Goal: Navigation & Orientation: Find specific page/section

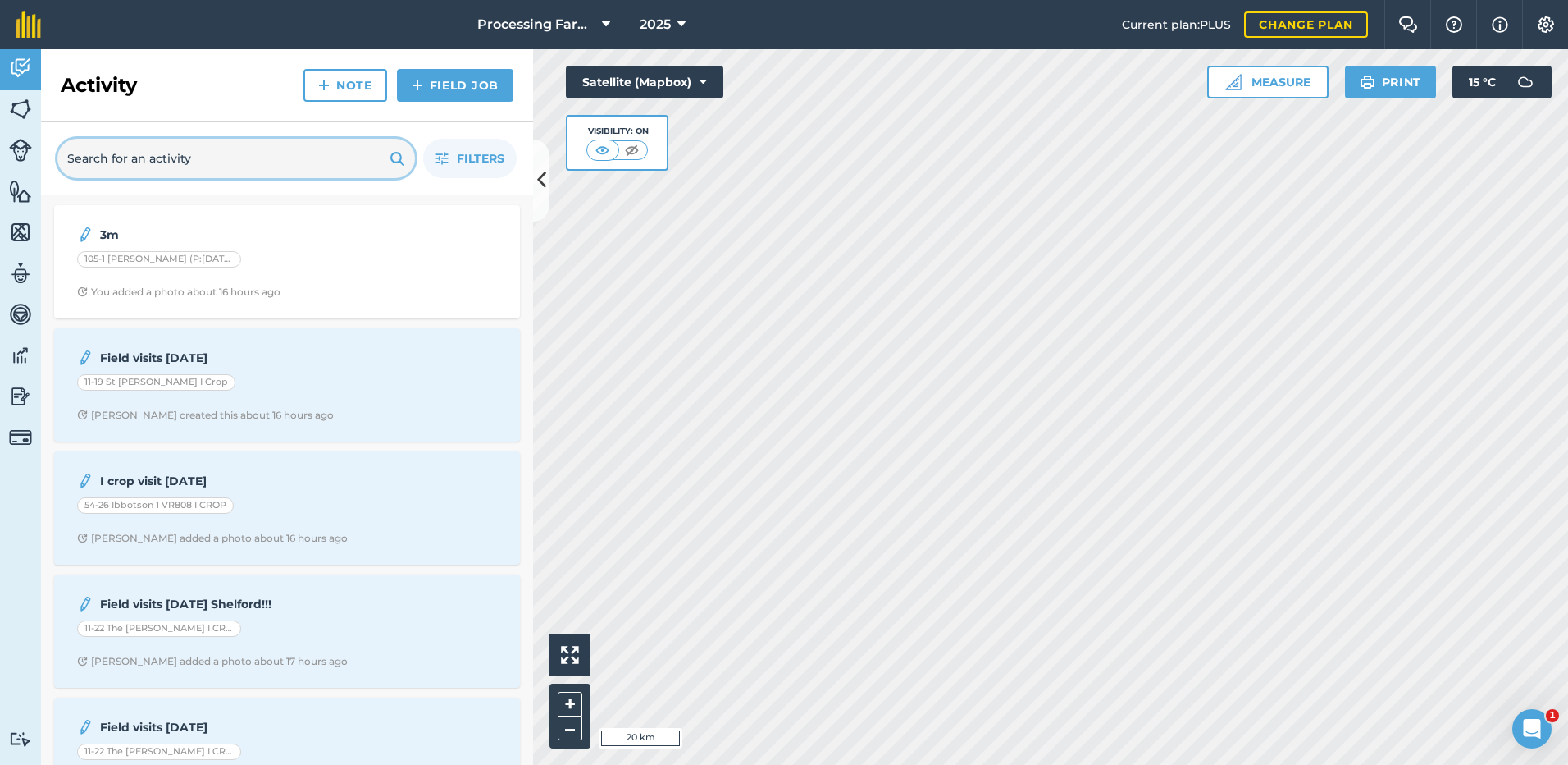
click at [166, 155] on input "text" at bounding box center [236, 158] width 357 height 39
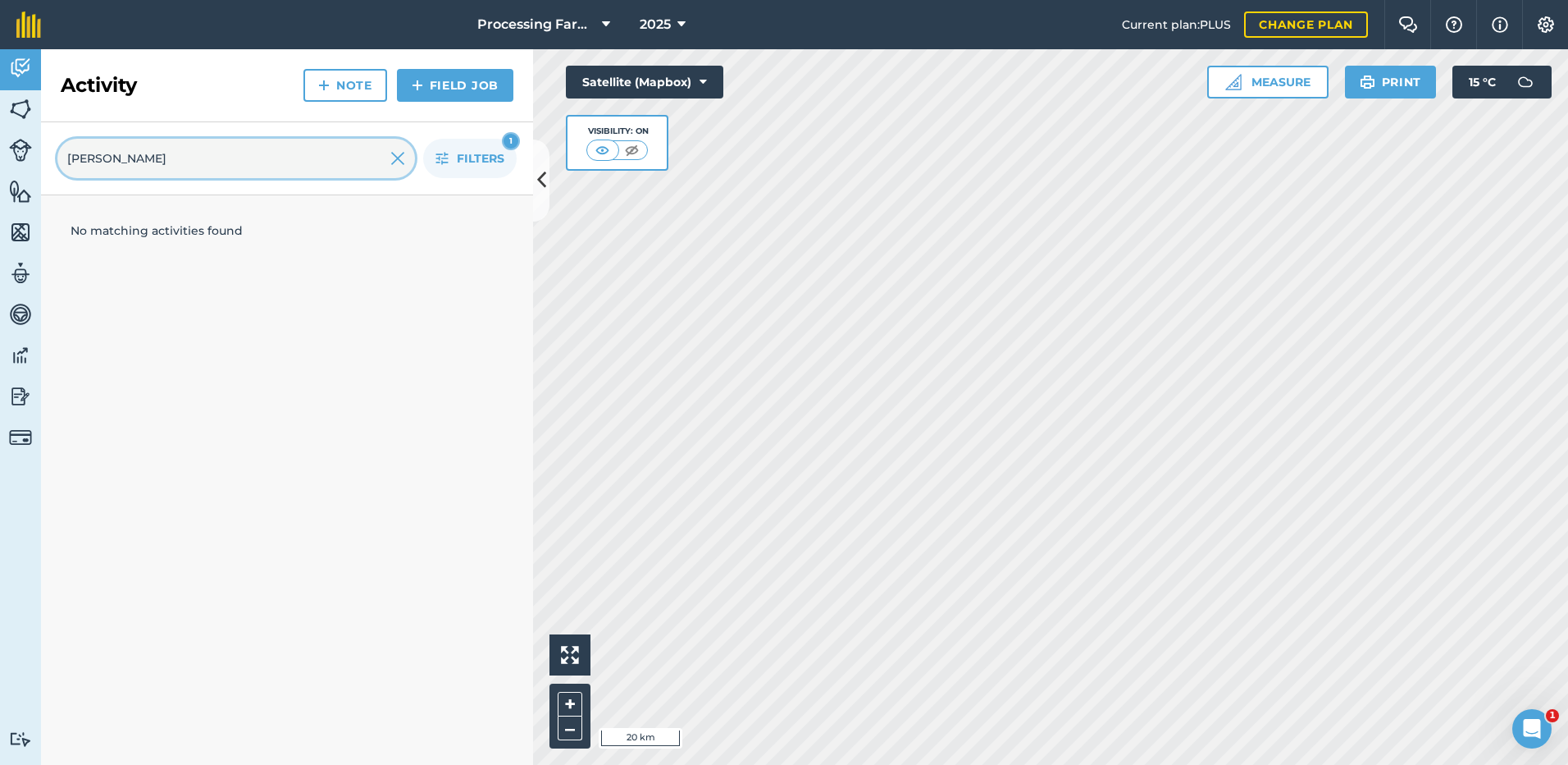
type input "[PERSON_NAME]"
click at [25, 112] on img at bounding box center [20, 109] width 23 height 25
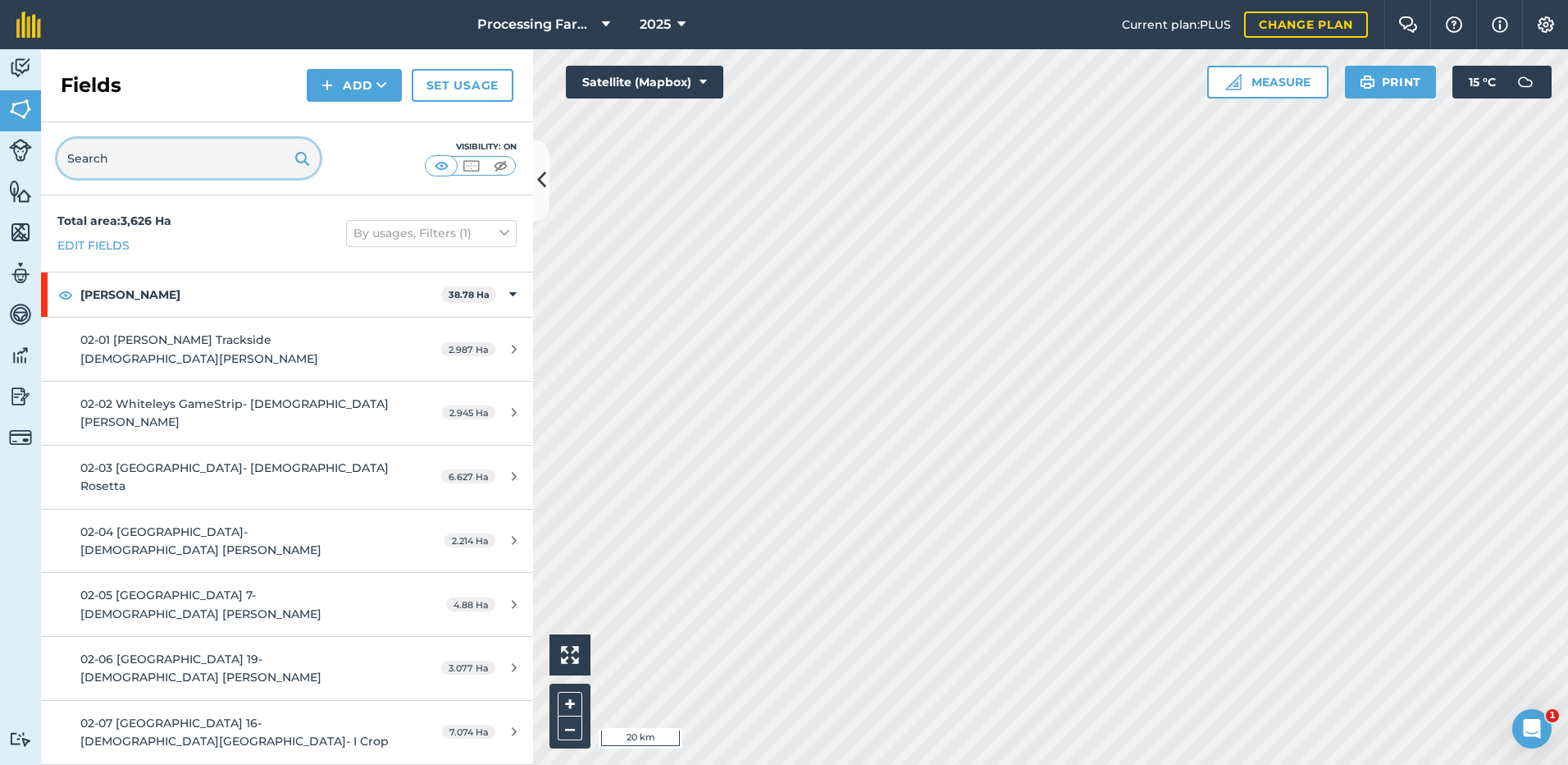
click at [131, 165] on input "text" at bounding box center [188, 158] width 262 height 39
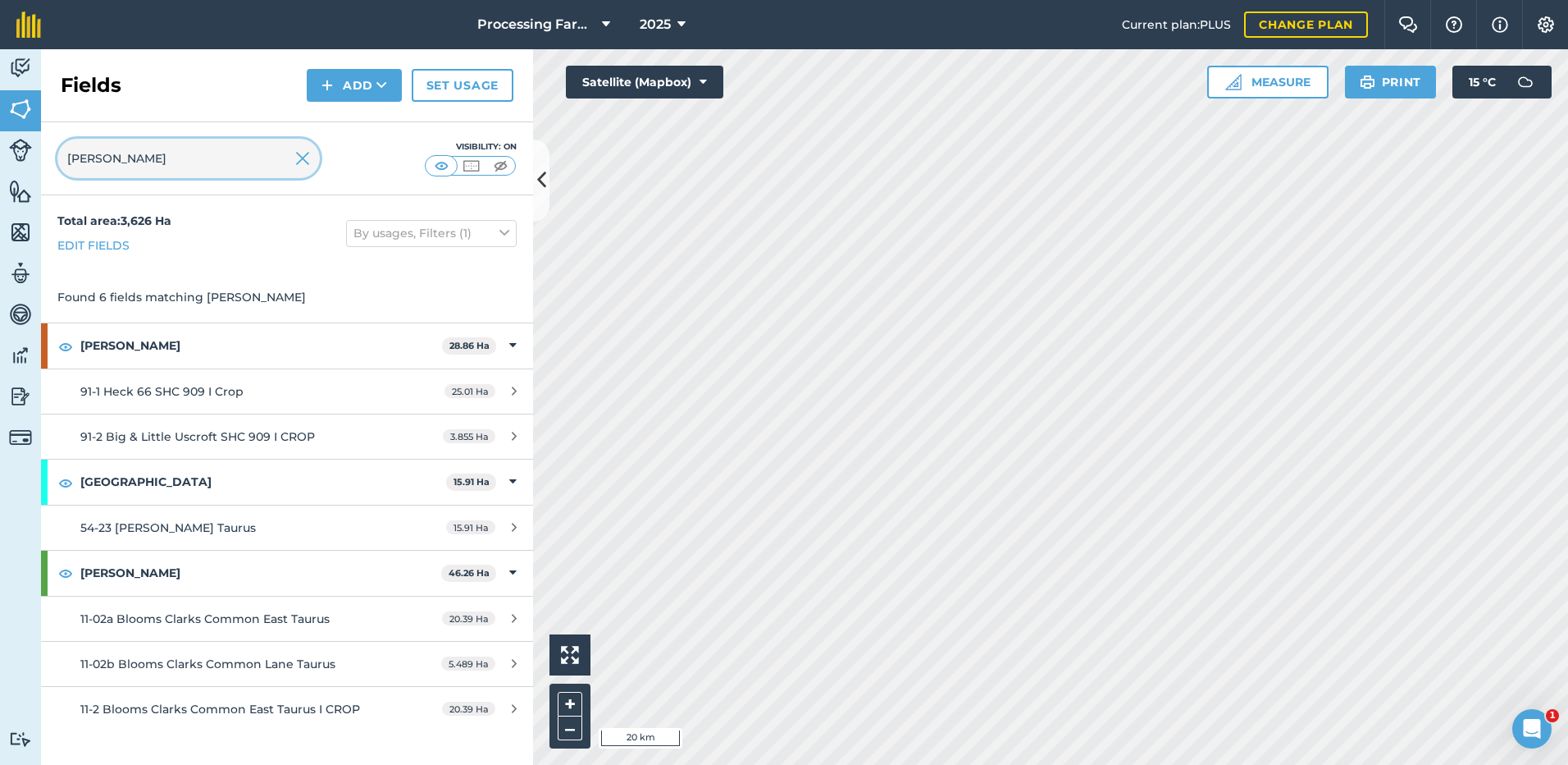
type input "[PERSON_NAME]"
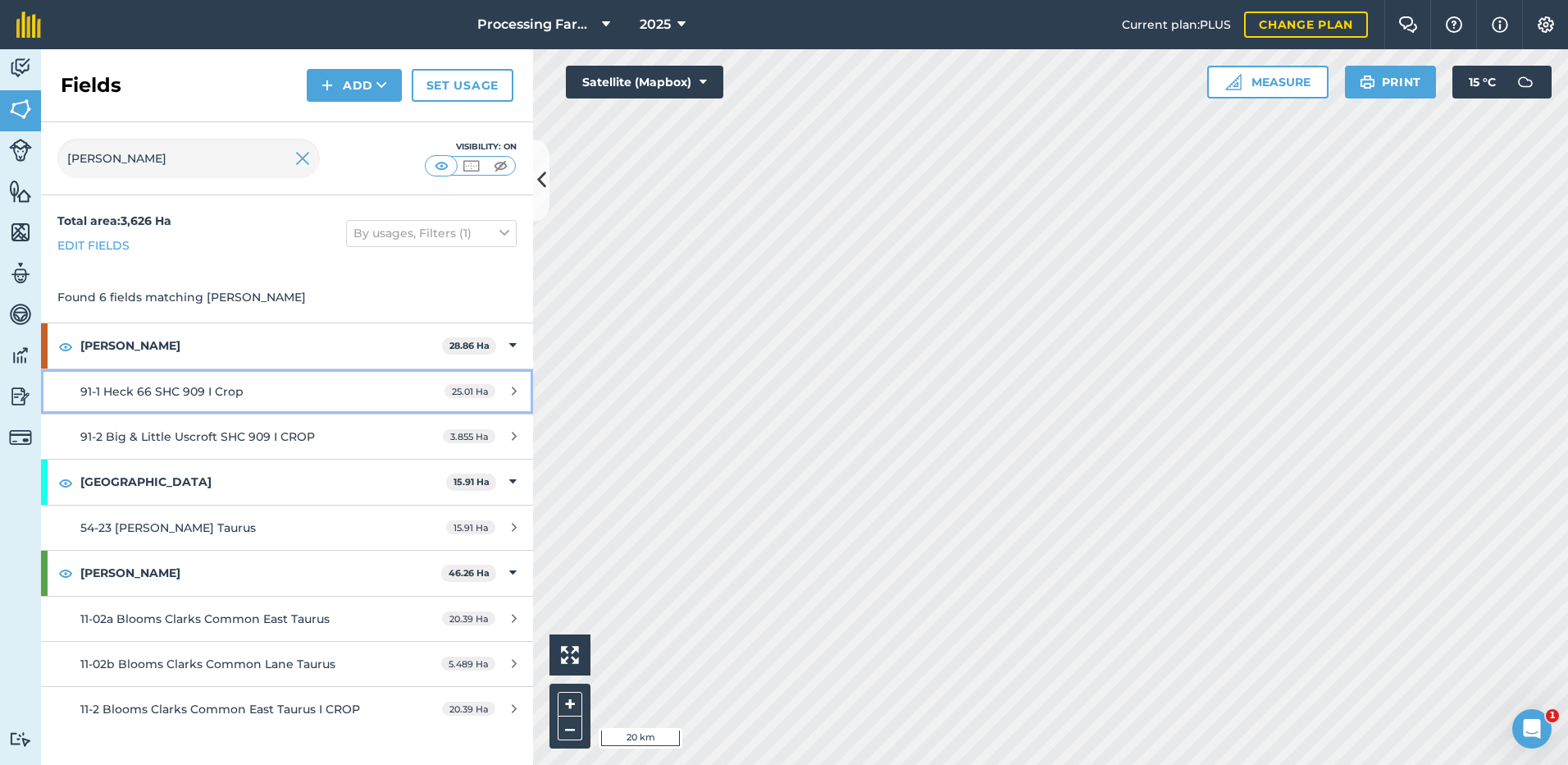
click at [139, 397] on span "91-1 Heck 66 SHC 909 I Crop" at bounding box center [162, 391] width 163 height 15
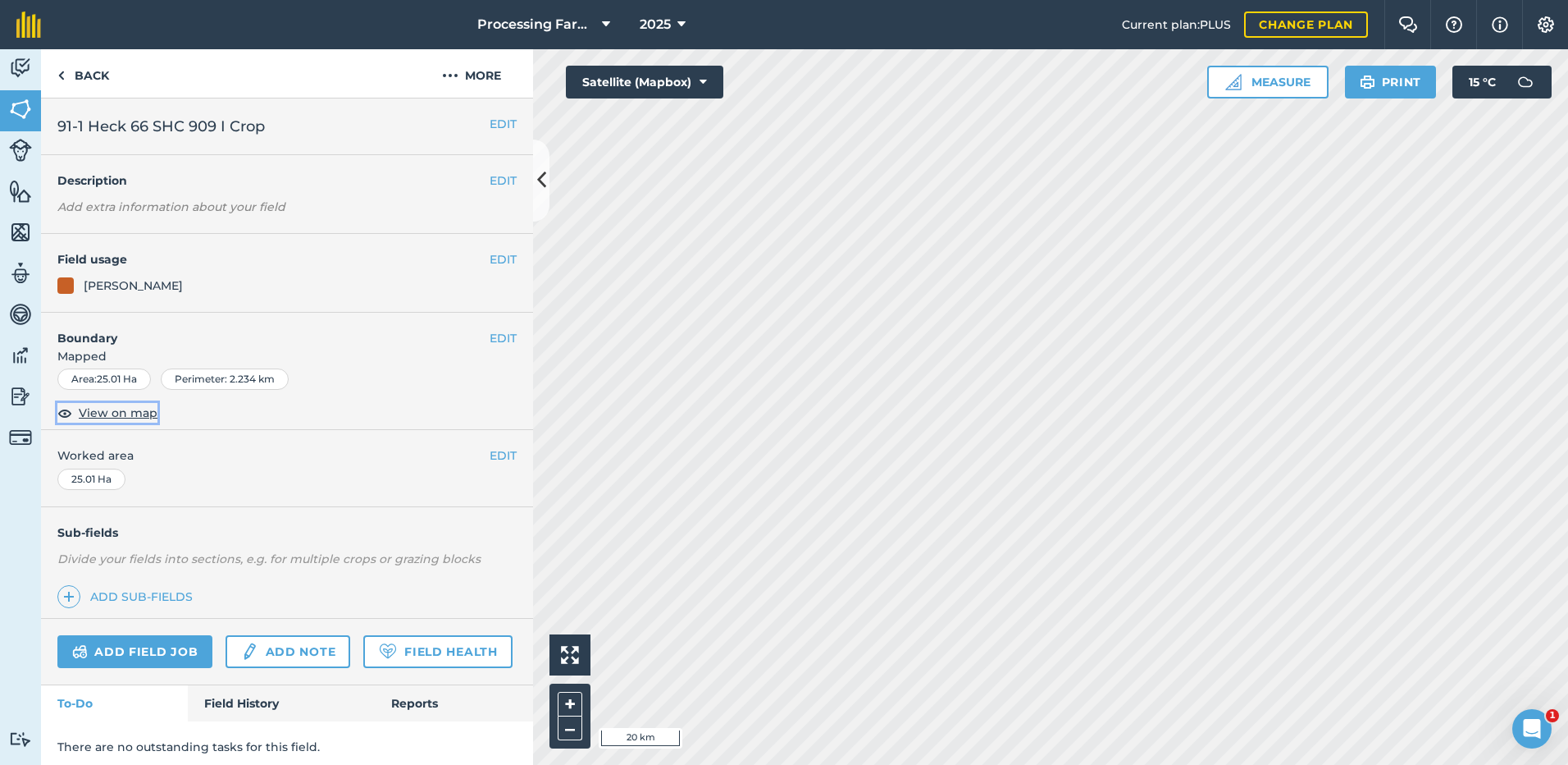
click at [98, 414] on span "View on map" at bounding box center [118, 413] width 79 height 18
click at [64, 72] on link "Back" at bounding box center [83, 73] width 84 height 48
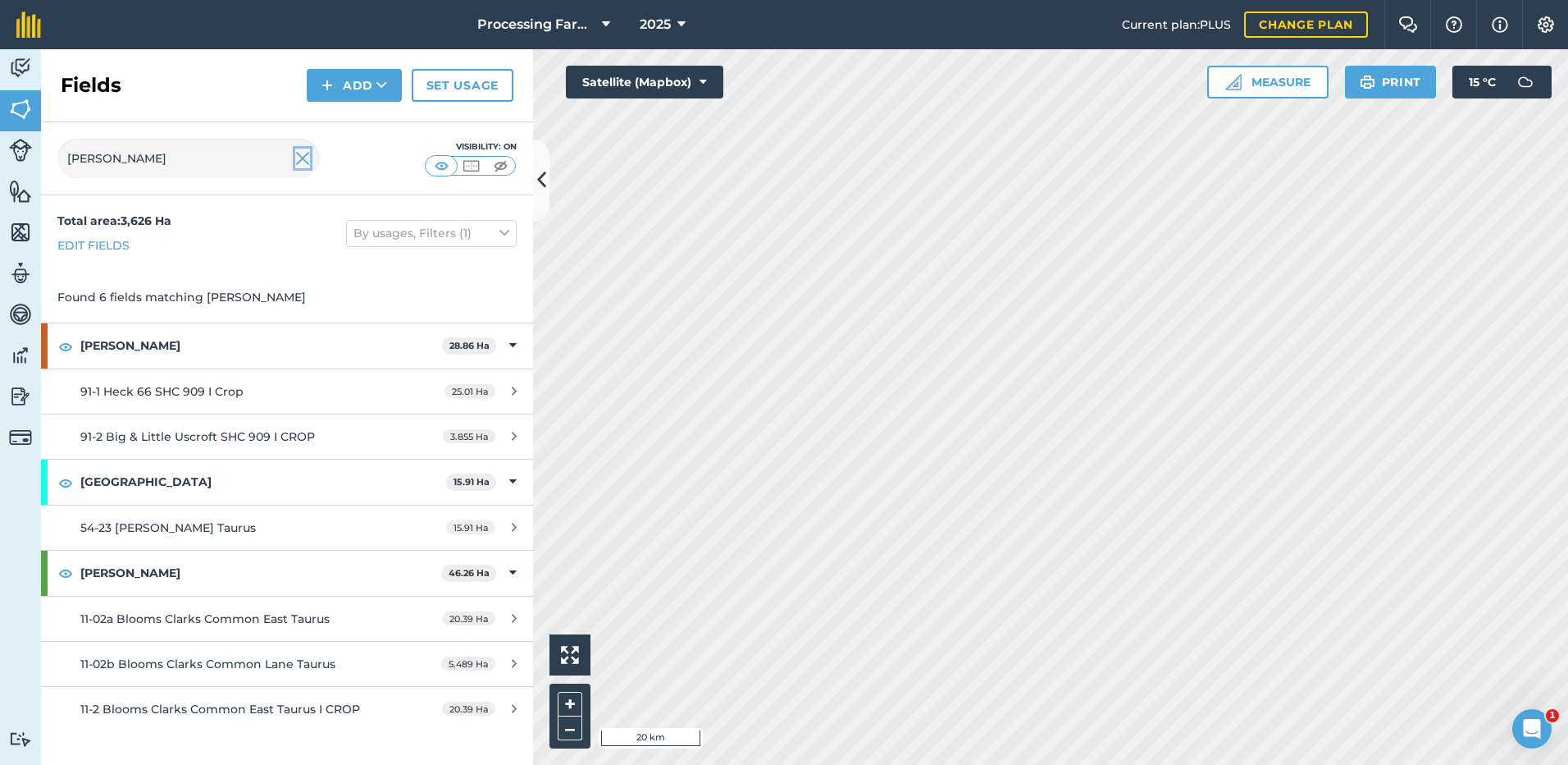
click at [309, 156] on img at bounding box center [303, 159] width 15 height 20
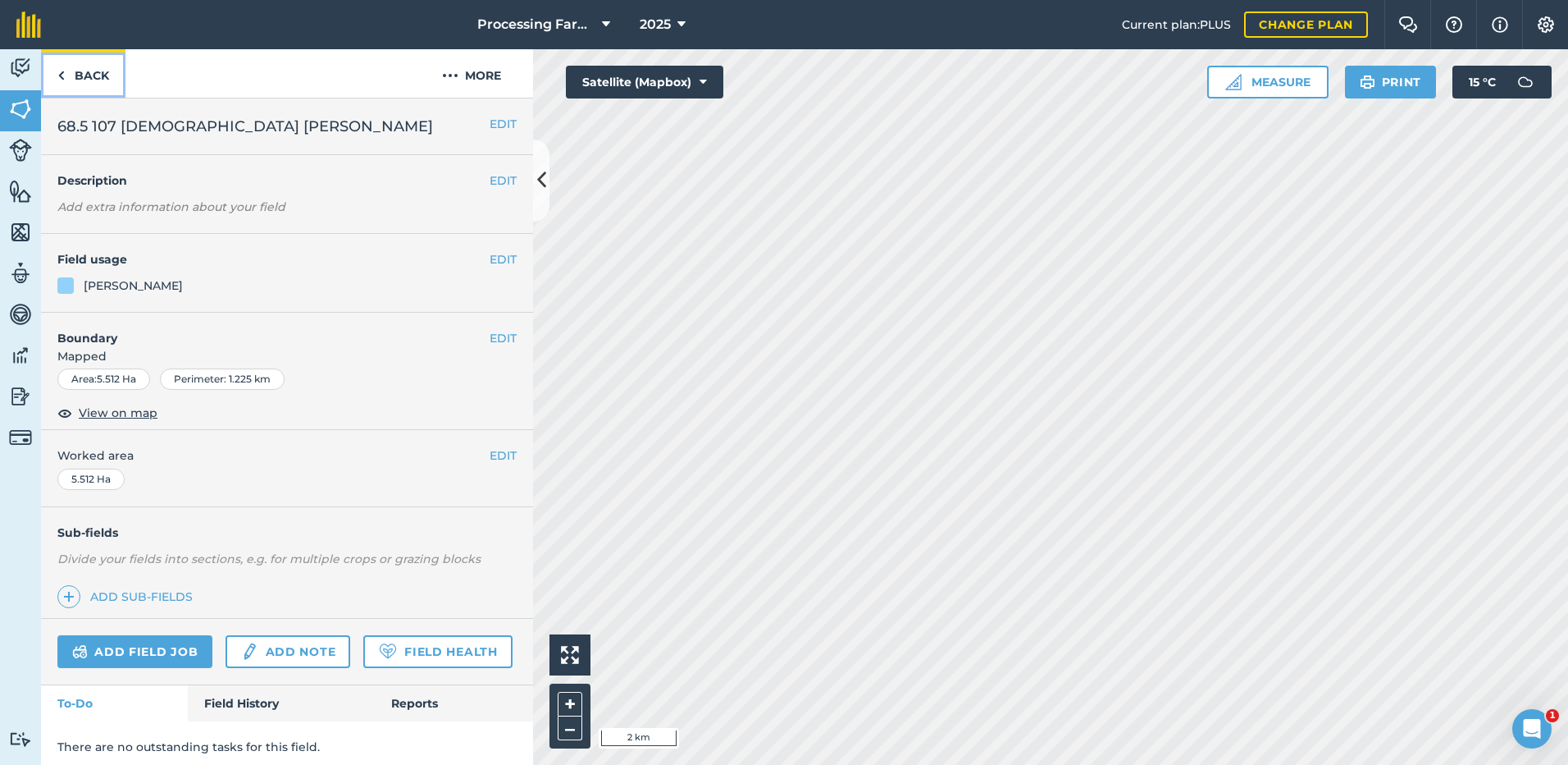
click at [66, 77] on link "Back" at bounding box center [83, 73] width 84 height 48
click at [57, 73] on link "Back" at bounding box center [83, 73] width 84 height 48
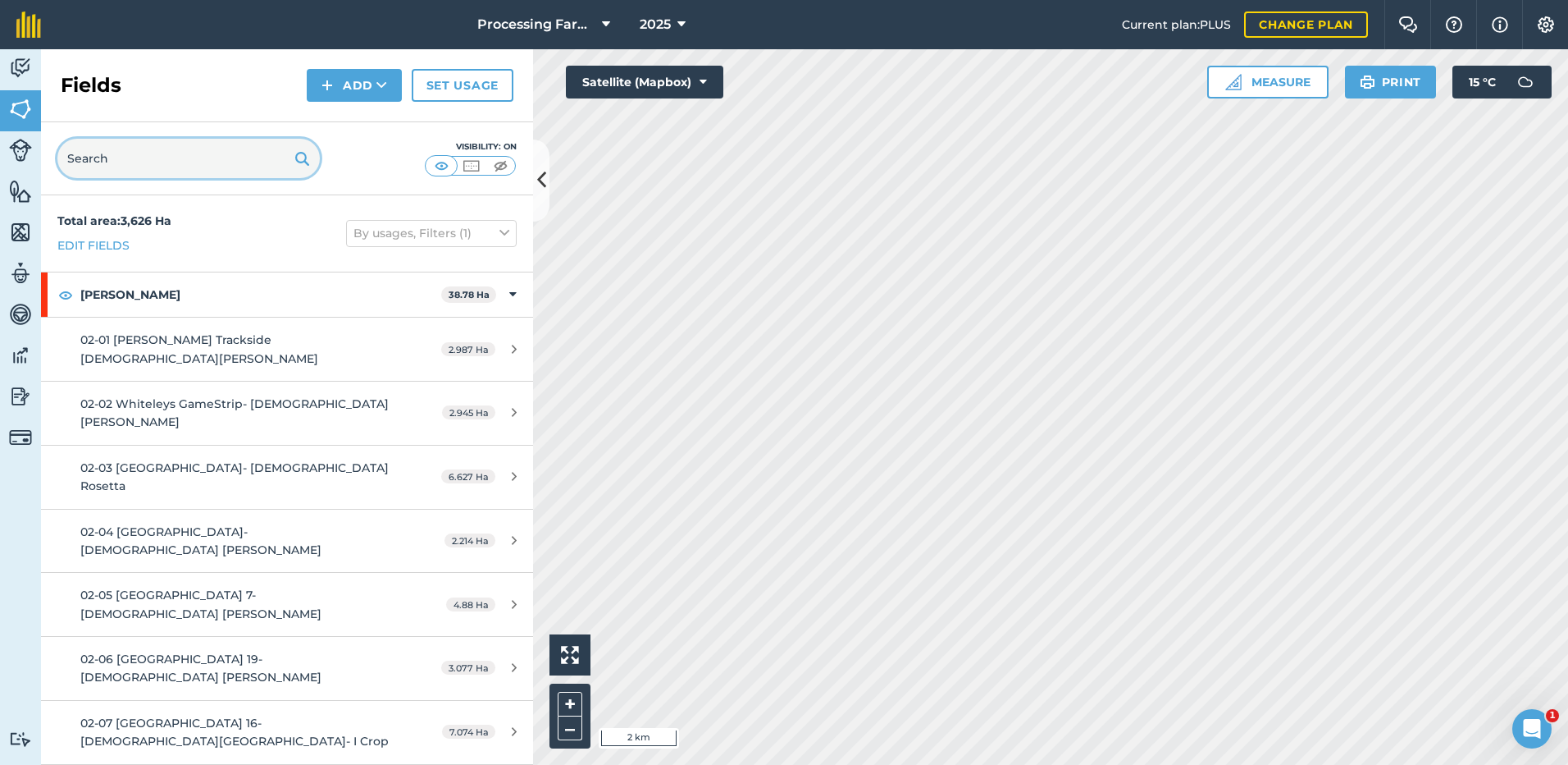
click at [112, 155] on input "text" at bounding box center [188, 158] width 262 height 39
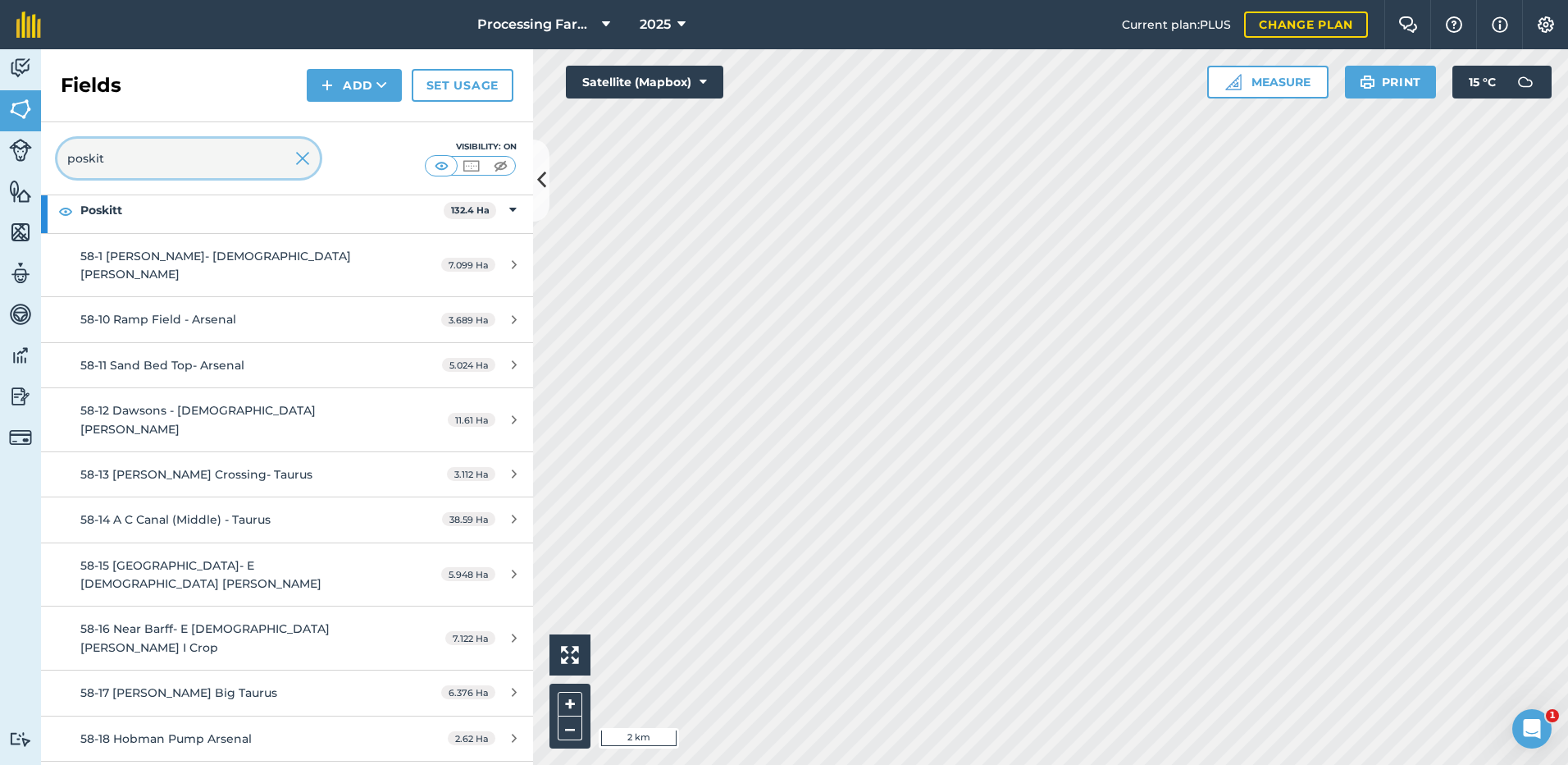
scroll to position [164, 0]
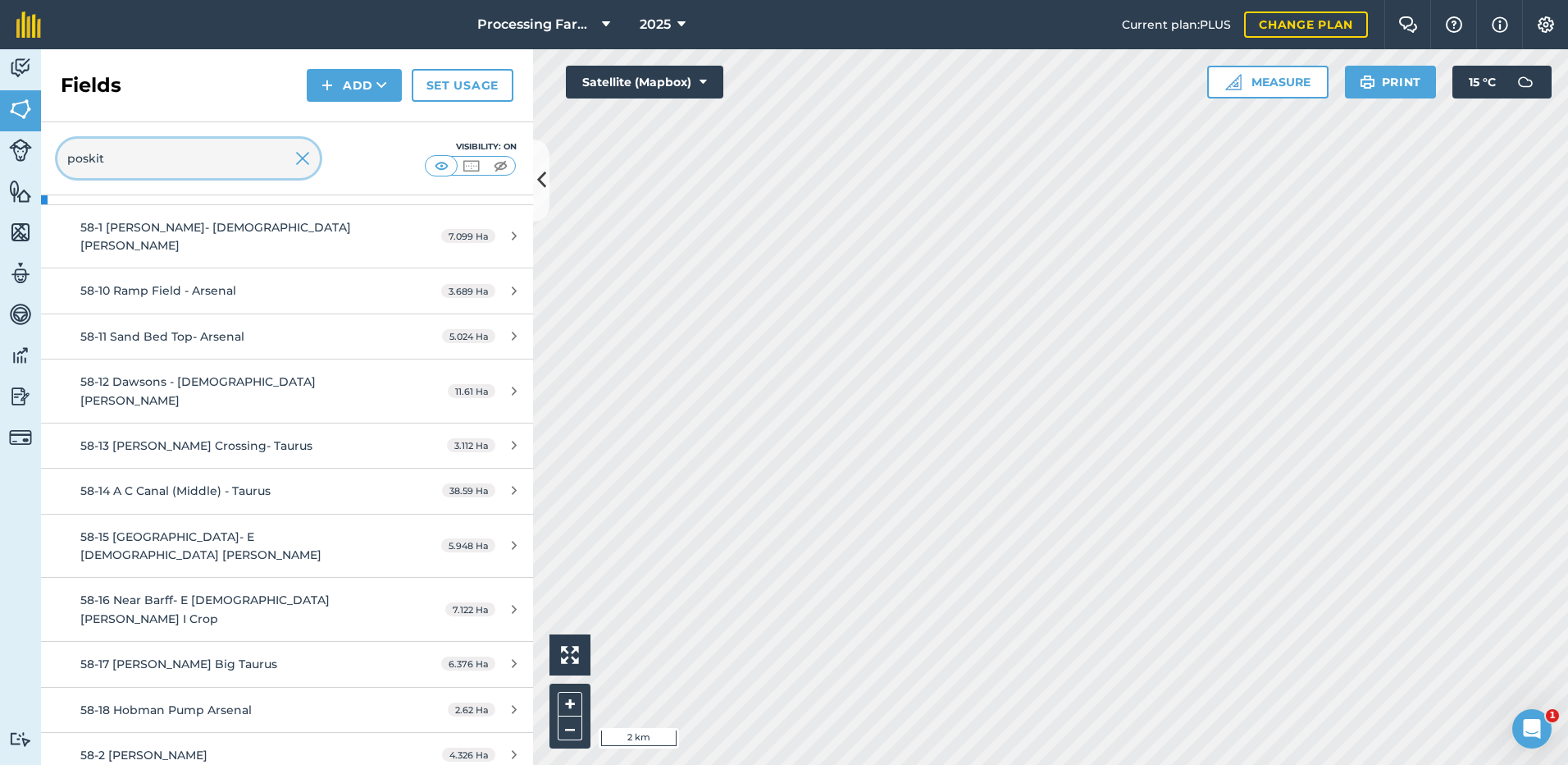
type input "poskit"
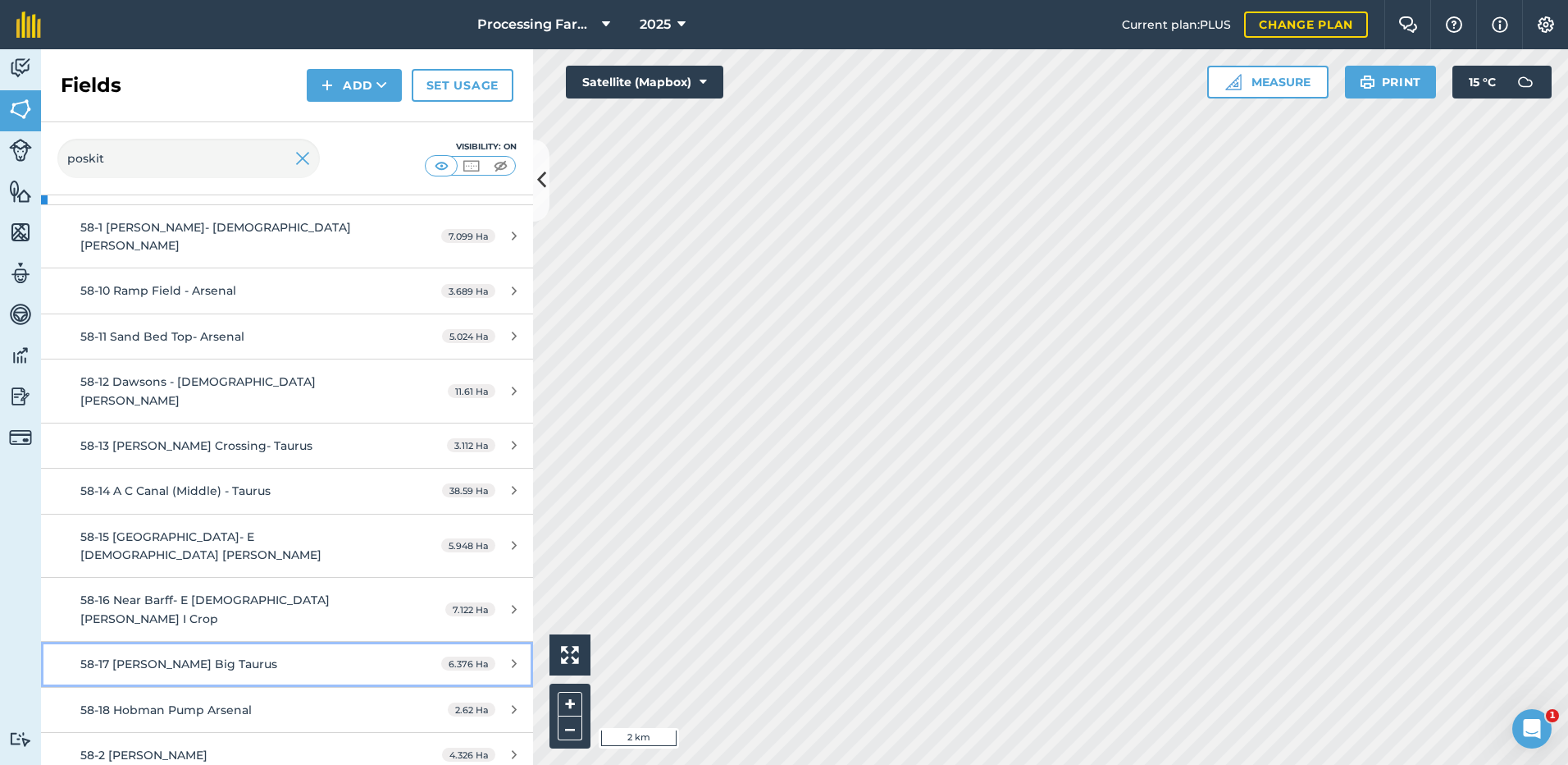
click at [137, 657] on span "58-17 [PERSON_NAME] Big Taurus" at bounding box center [179, 664] width 197 height 15
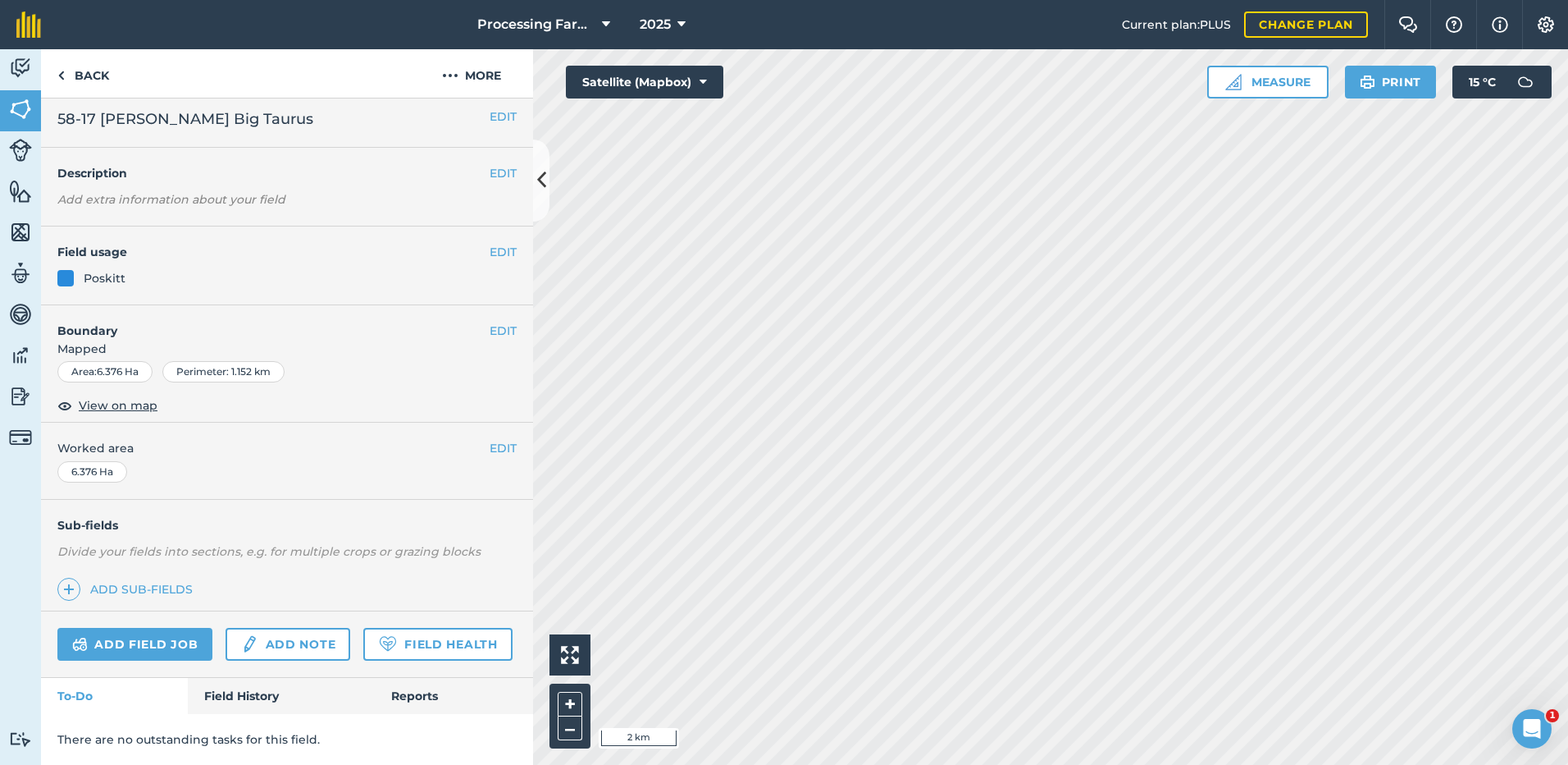
scroll to position [54, 0]
click at [119, 397] on span "View on map" at bounding box center [118, 406] width 79 height 18
click at [79, 77] on link "Back" at bounding box center [83, 73] width 84 height 48
click at [65, 74] on link "Back" at bounding box center [83, 73] width 84 height 48
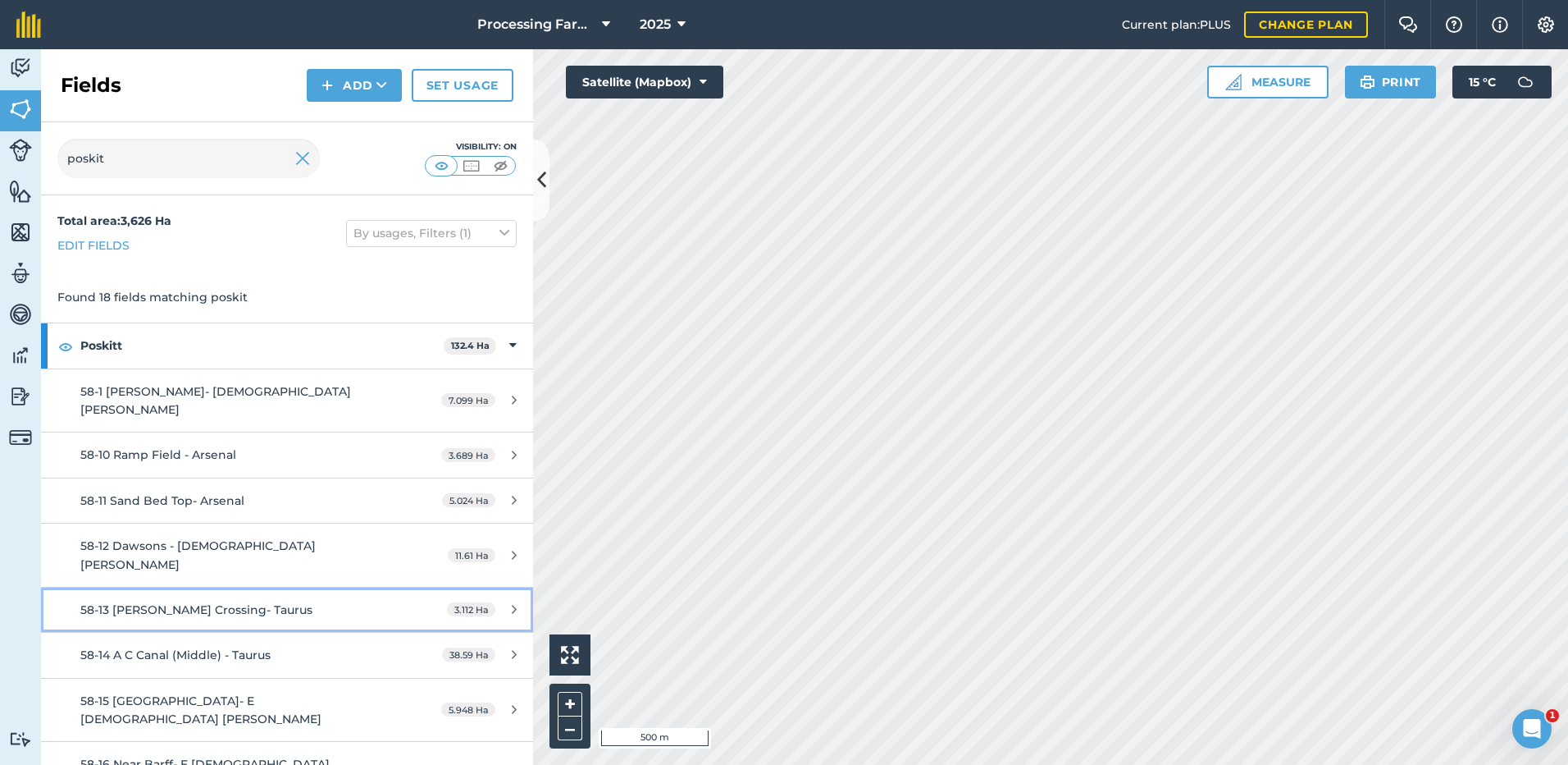
click at [191, 603] on span "58-13 [PERSON_NAME] Crossing- Taurus" at bounding box center [197, 610] width 232 height 15
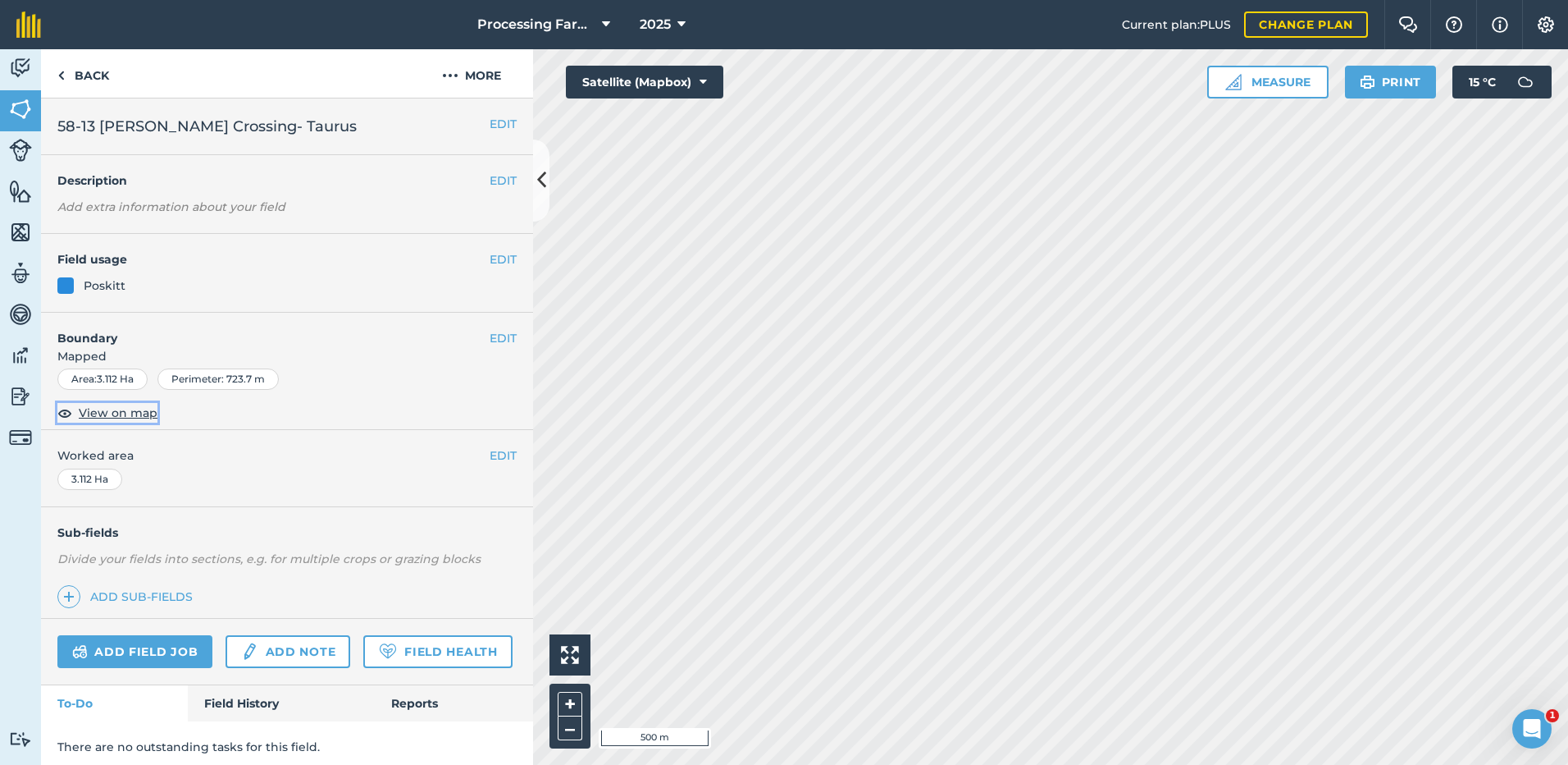
click at [112, 408] on span "View on map" at bounding box center [118, 413] width 79 height 18
